Goal: Task Accomplishment & Management: Use online tool/utility

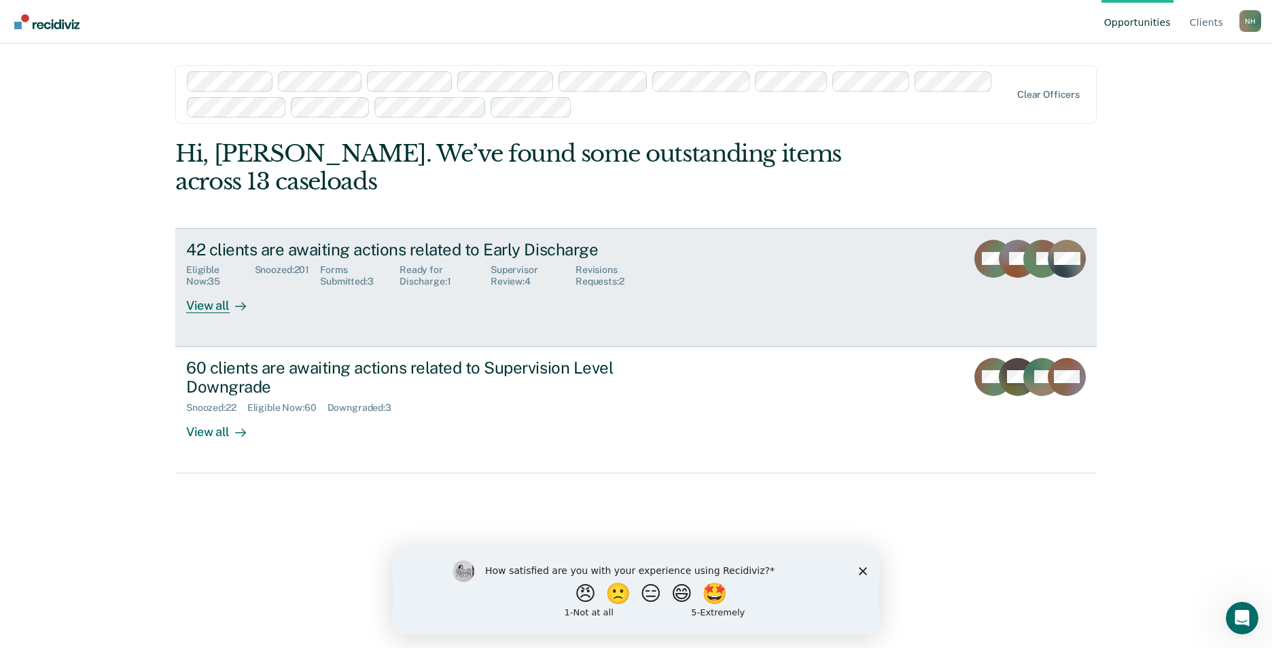
click at [512, 264] on div "Eligible Now : 35 Snoozed : 201 Forms Submitted : 3 Ready for Discharge : 1 Sup…" at bounding box center [424, 273] width 477 height 29
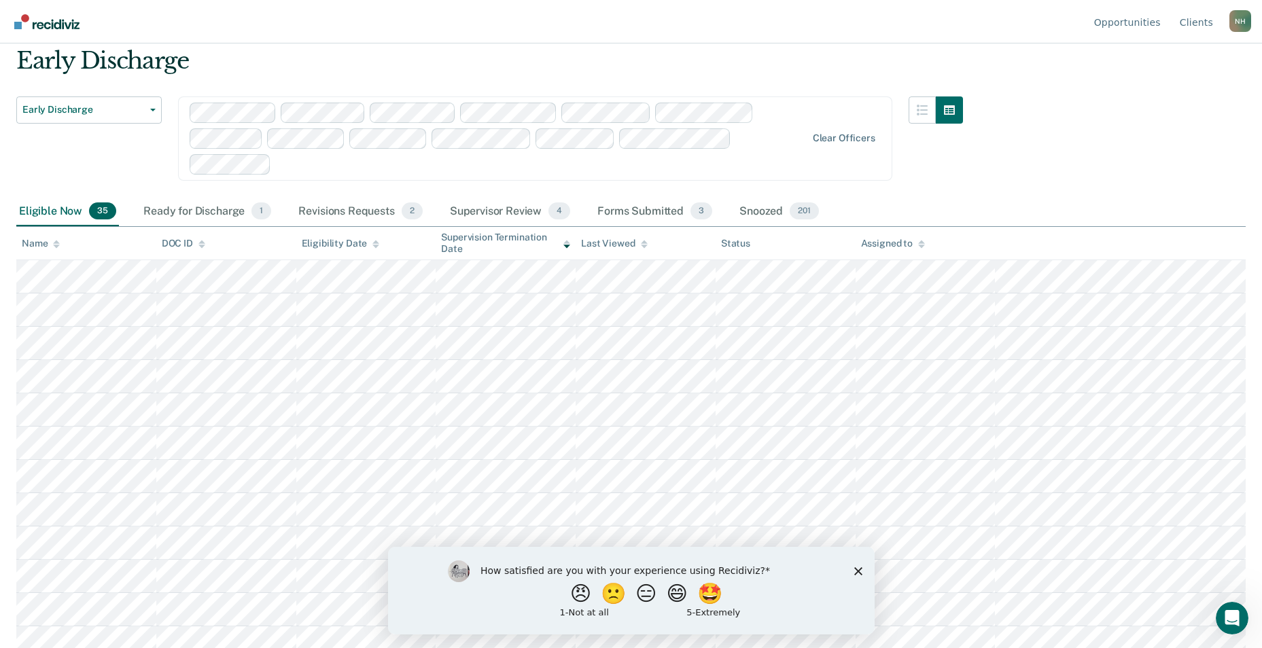
scroll to position [68, 0]
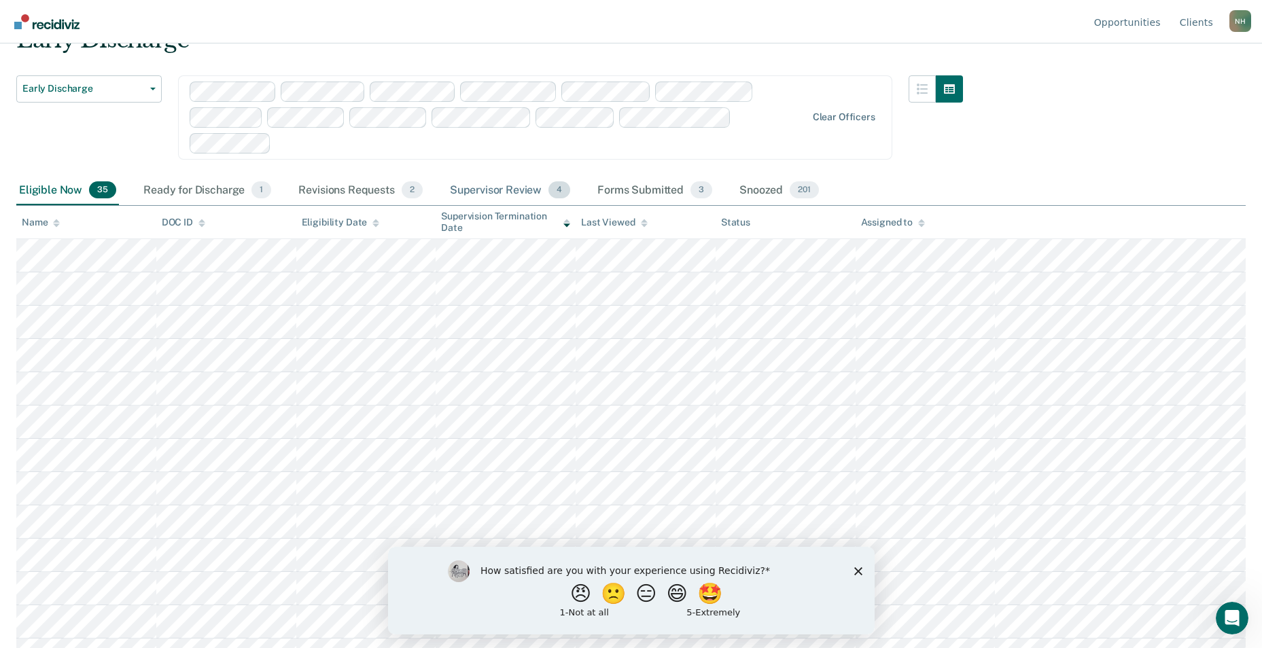
click at [515, 184] on div "Supervisor Review 4" at bounding box center [510, 191] width 126 height 30
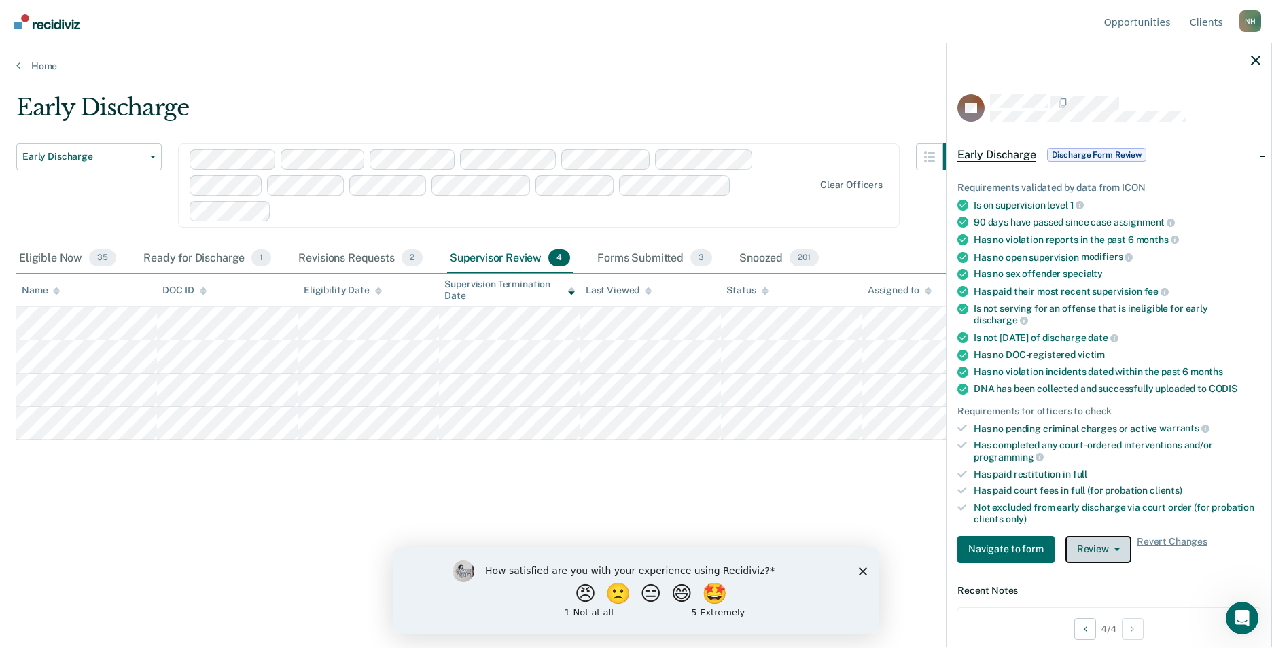
click at [1104, 540] on button "Review" at bounding box center [1099, 549] width 66 height 27
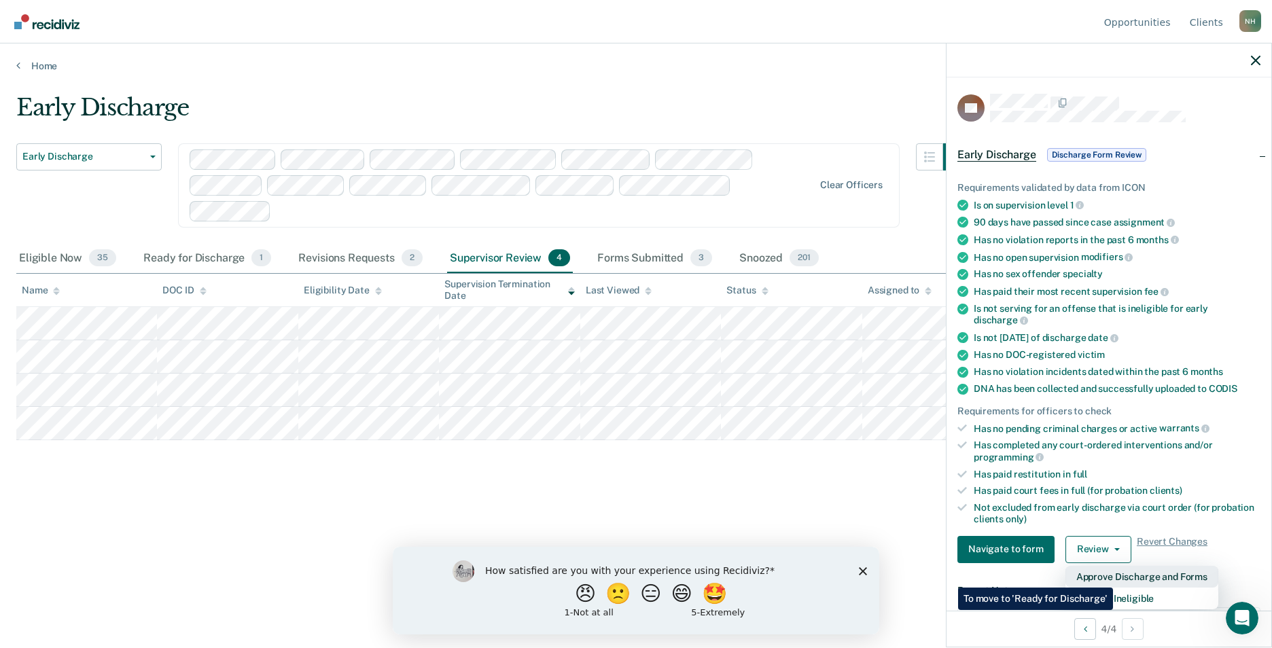
click at [1113, 578] on button "Approve Discharge and Forms" at bounding box center [1142, 577] width 153 height 22
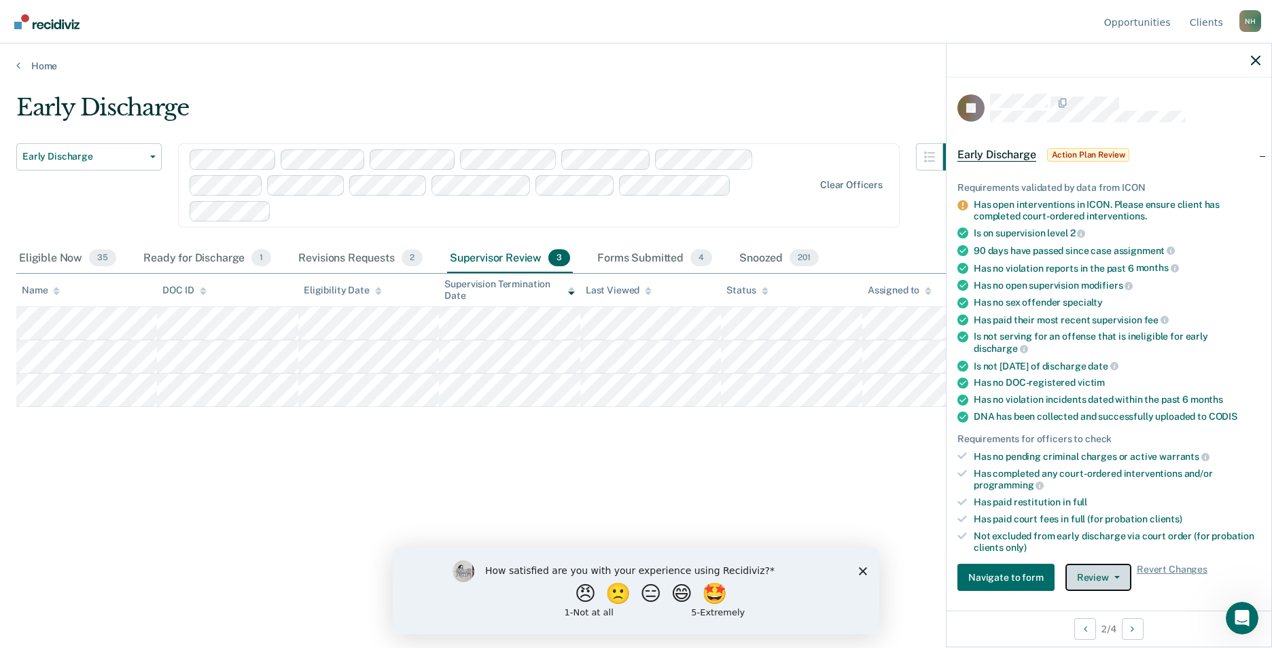
click at [1095, 572] on button "Review" at bounding box center [1099, 577] width 66 height 27
click at [797, 440] on div "Early Discharge Early Discharge Early Discharge Supervision Level Downgrade Cle…" at bounding box center [636, 320] width 1240 height 453
click at [1115, 154] on span "Action Plan Review" at bounding box center [1088, 155] width 83 height 14
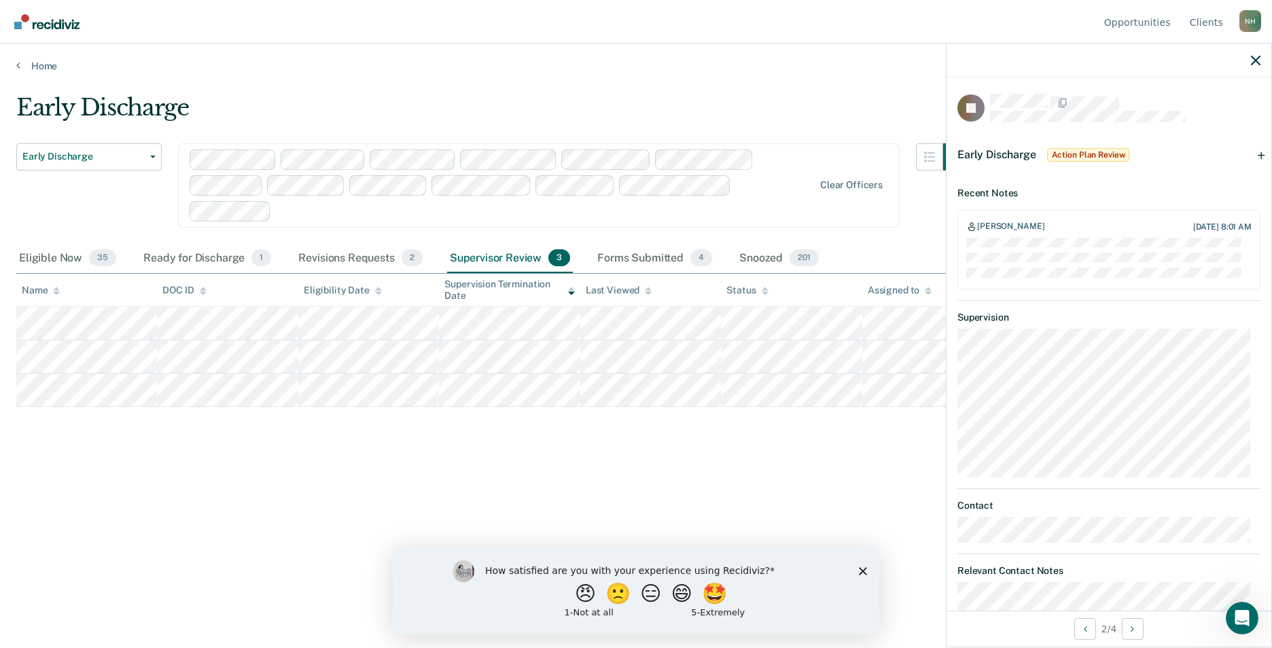
click at [993, 153] on span "Early Discharge" at bounding box center [997, 154] width 79 height 13
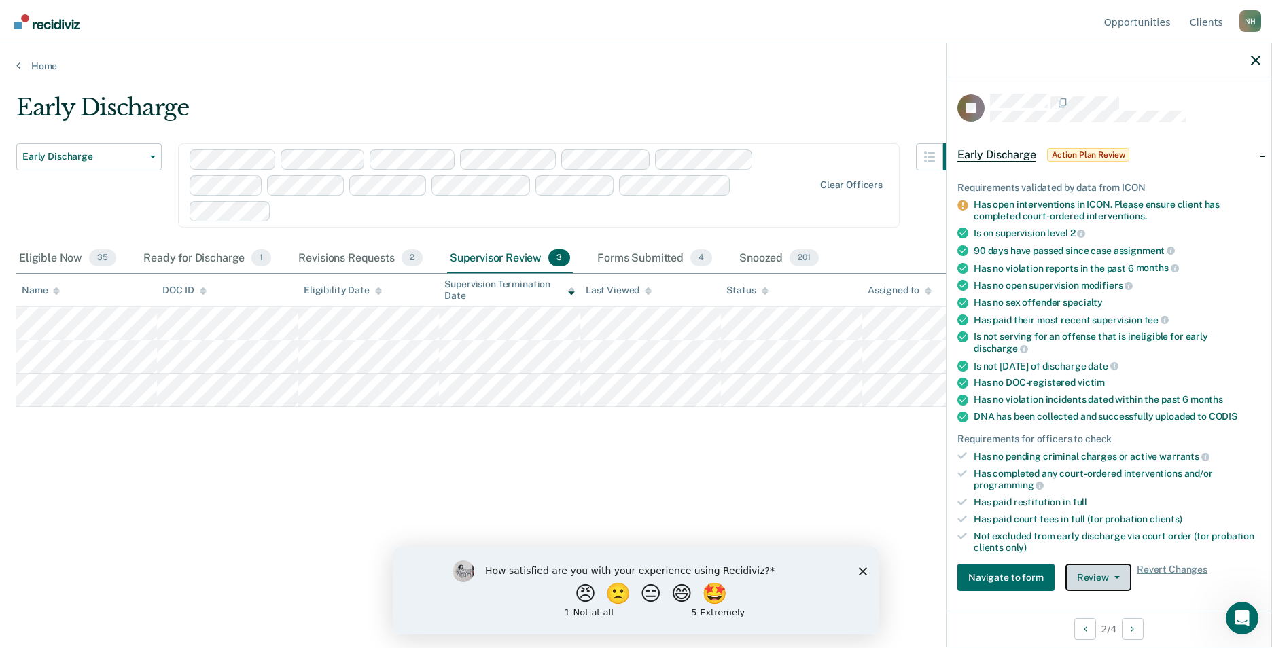
click at [1120, 572] on button "Review" at bounding box center [1099, 577] width 66 height 27
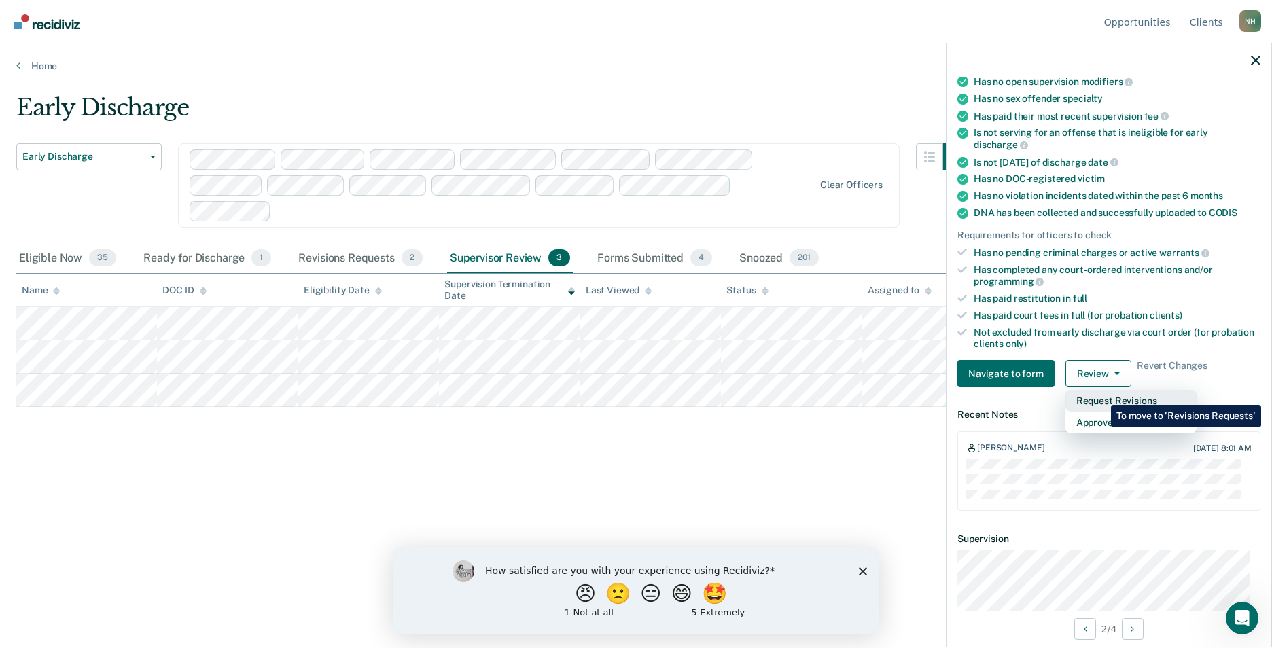
click at [1101, 395] on button "Request Revisions" at bounding box center [1131, 401] width 131 height 22
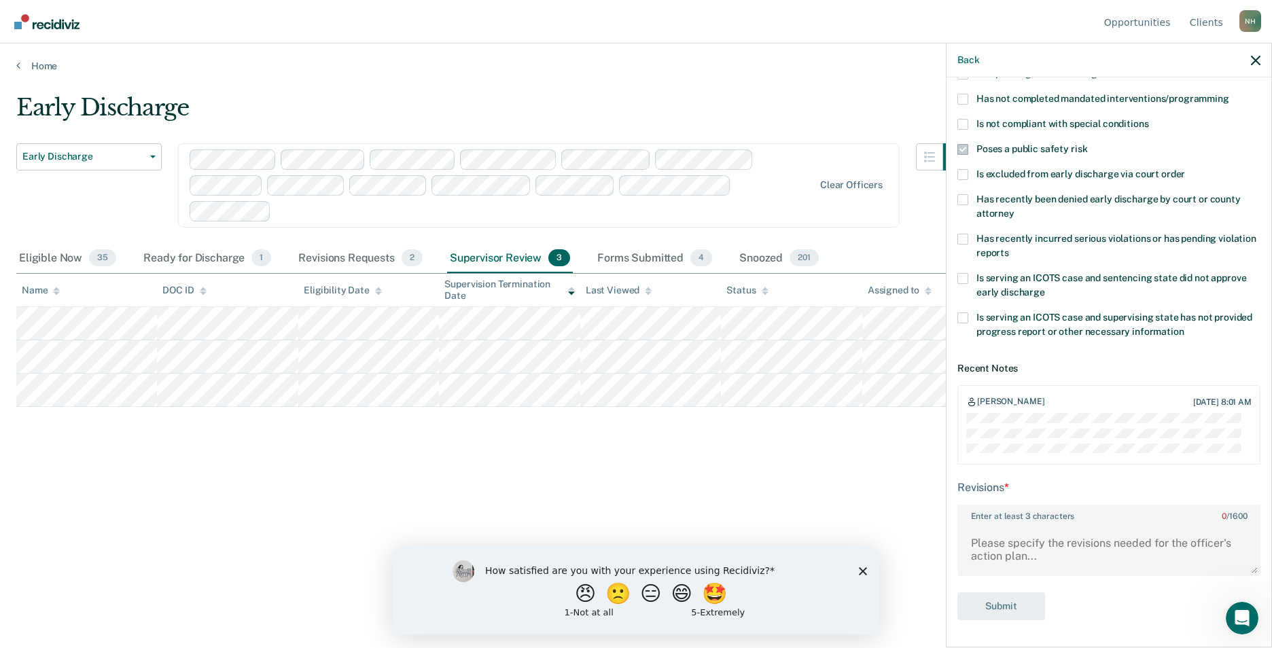
scroll to position [136, 0]
click at [1084, 552] on textarea "Enter at least 3 characters 0 / 1600" at bounding box center [1109, 551] width 300 height 50
type textarea "Please change to "still owes fines to the court" instead of public safety."
click at [1005, 609] on button "Submit" at bounding box center [1002, 608] width 88 height 28
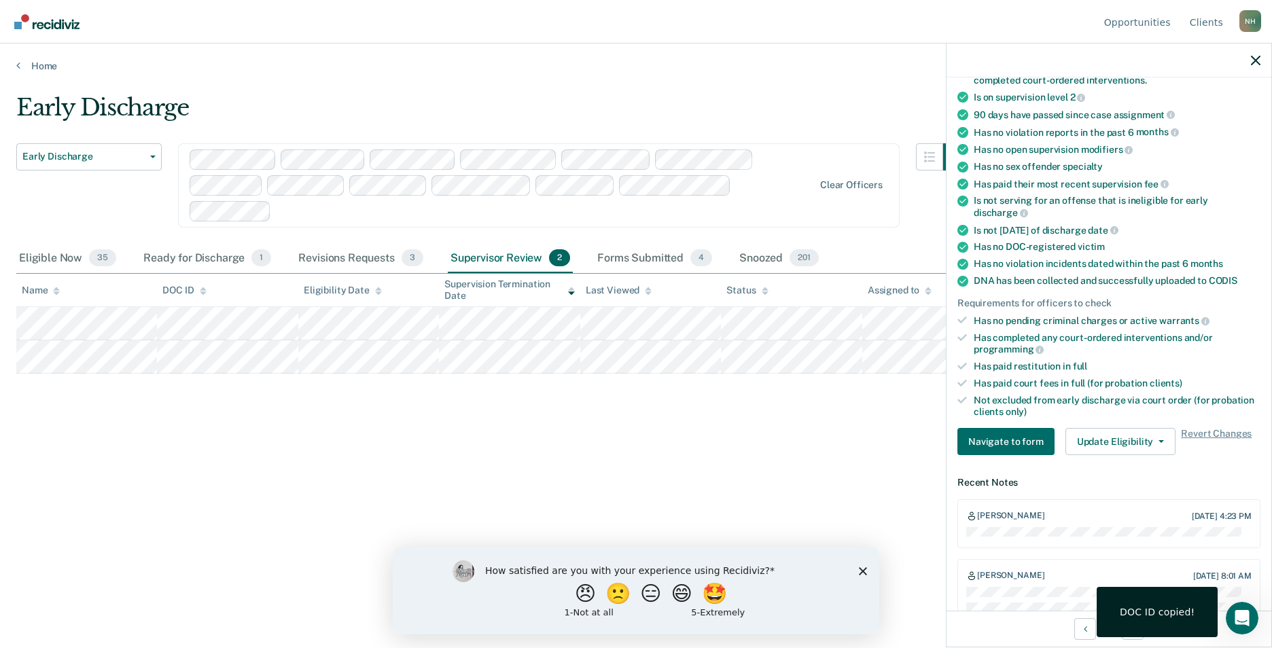
click at [1174, 617] on div "DOC ID copied!" at bounding box center [1157, 612] width 75 height 12
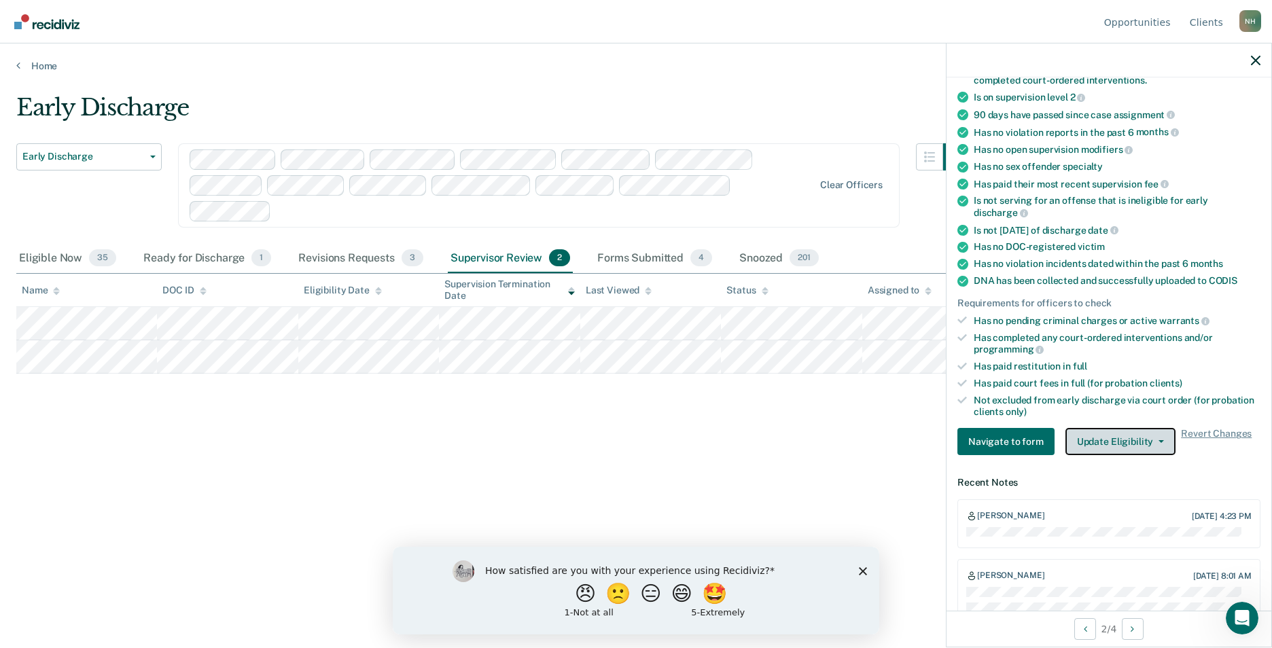
click at [1153, 440] on span "button" at bounding box center [1158, 441] width 11 height 3
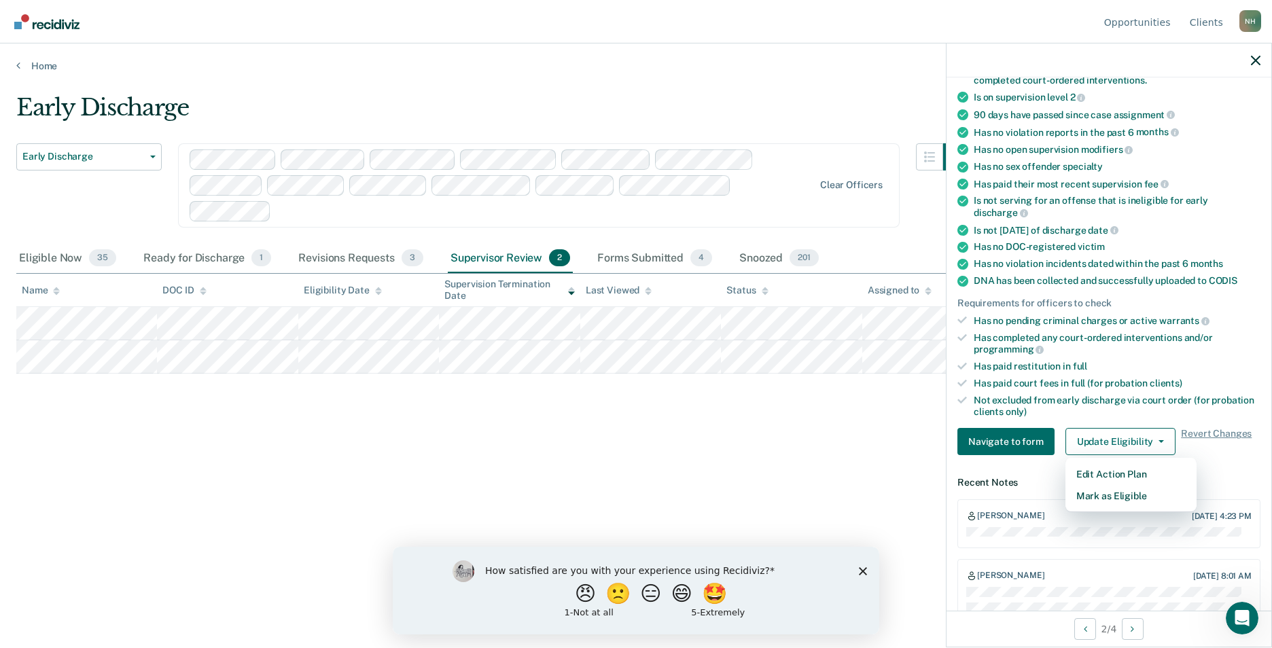
click at [185, 486] on div "Early Discharge Early Discharge Early Discharge Supervision Level Downgrade Cle…" at bounding box center [636, 320] width 1240 height 453
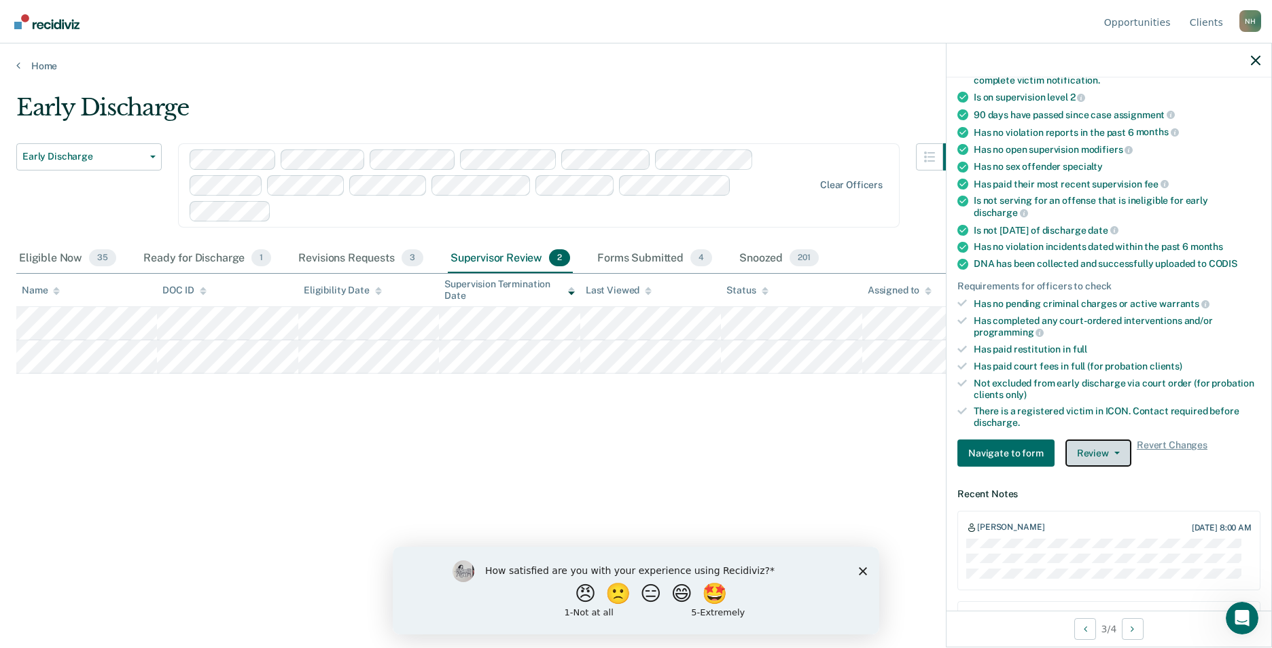
click at [1115, 453] on icon "button" at bounding box center [1117, 453] width 5 height 3
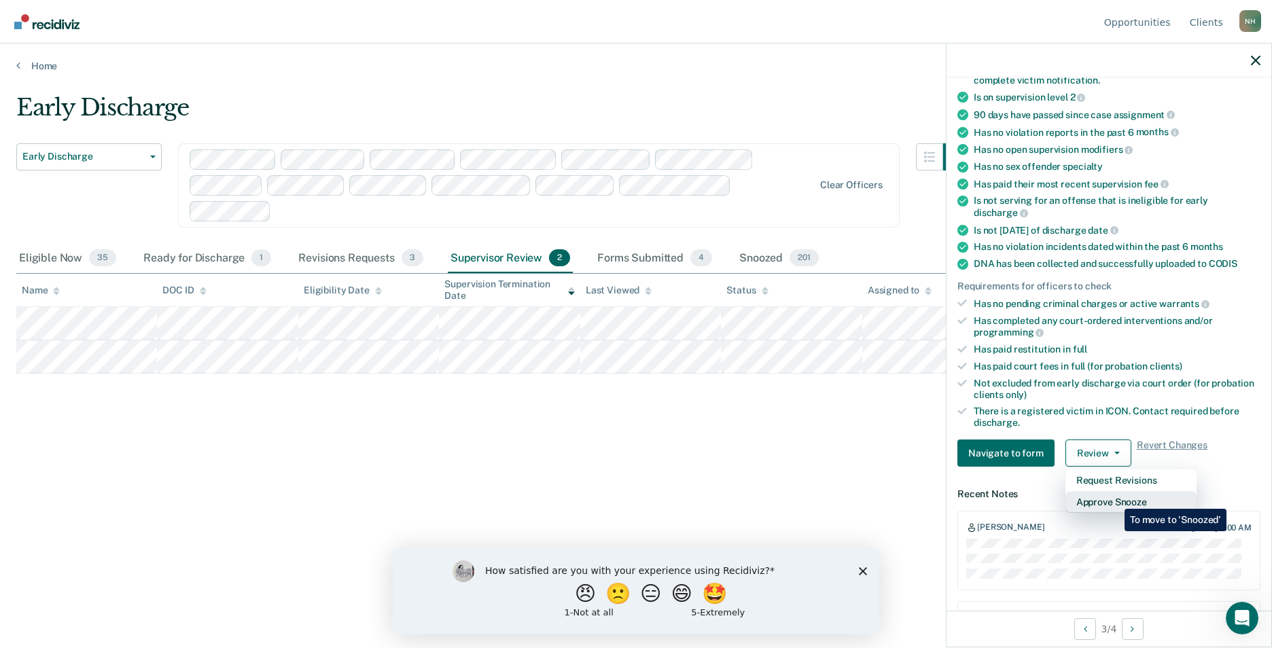
click at [1115, 499] on button "Approve Snooze" at bounding box center [1131, 502] width 131 height 22
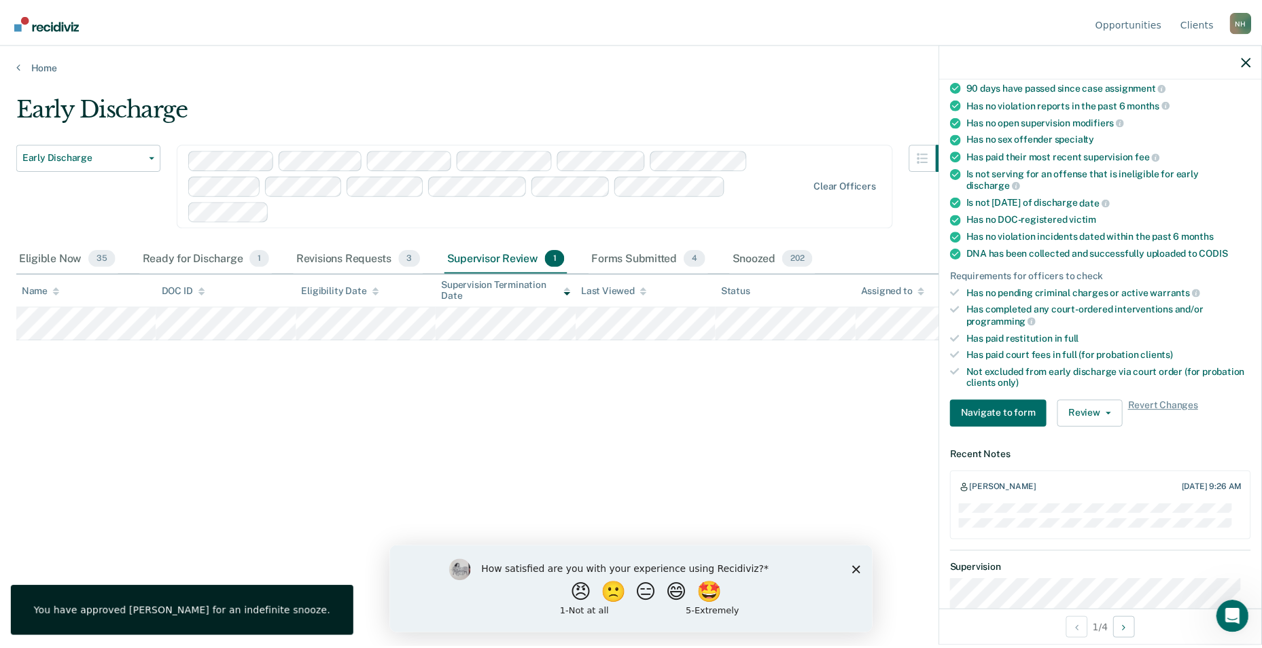
scroll to position [108, 0]
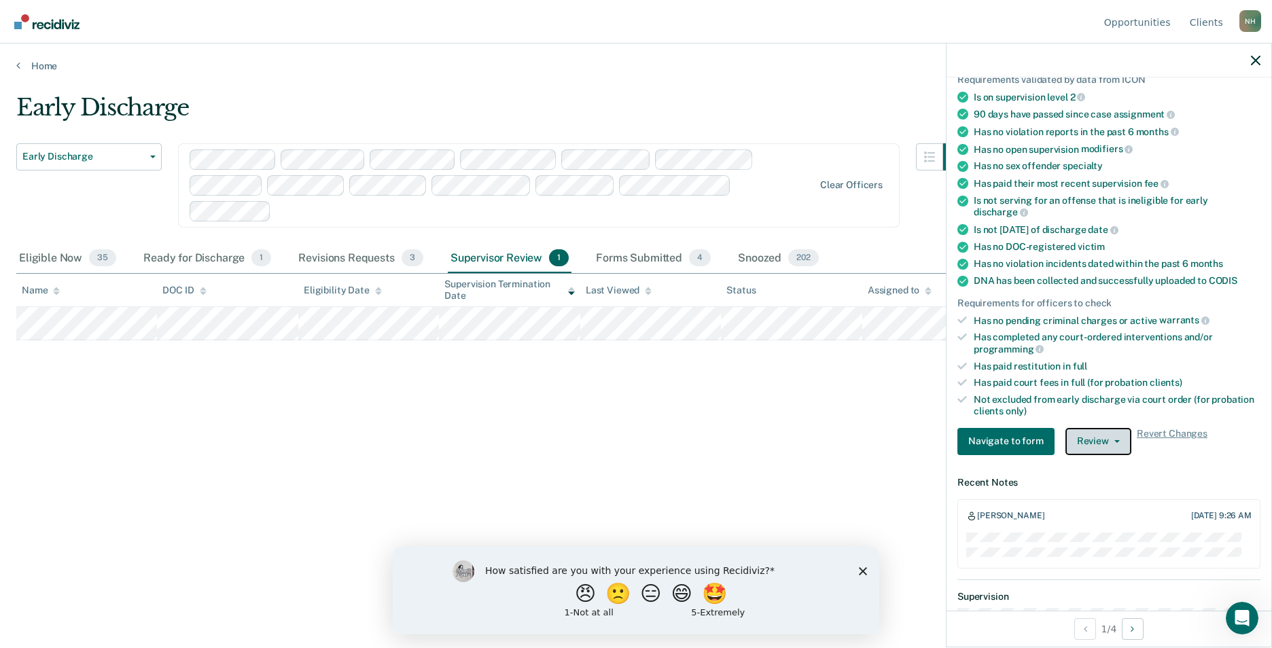
click at [1110, 441] on span "button" at bounding box center [1114, 441] width 11 height 3
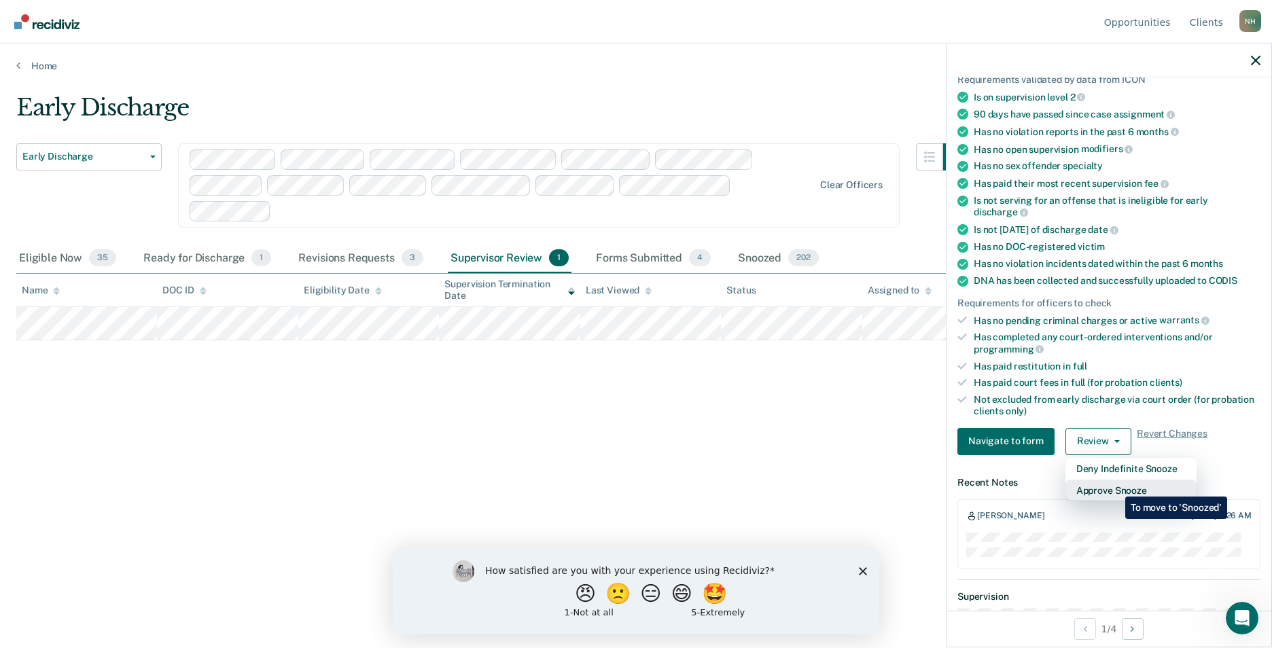
click at [1115, 487] on button "Approve Snooze" at bounding box center [1131, 491] width 131 height 22
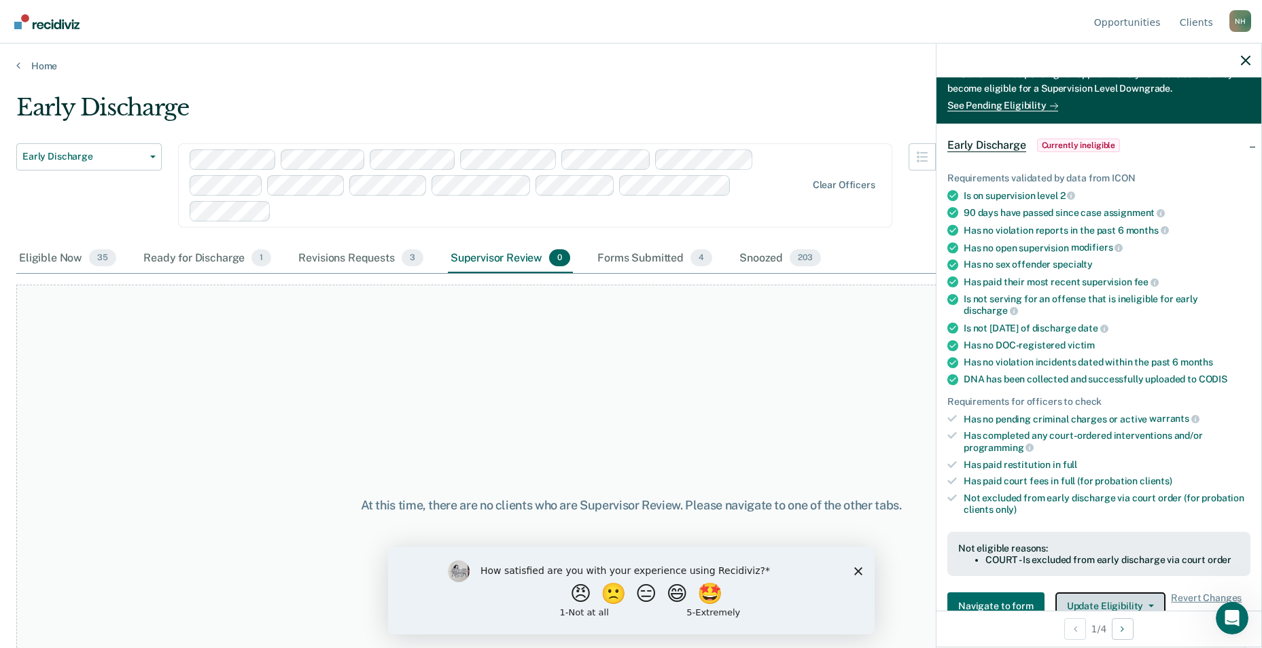
scroll to position [207, 0]
